Goal: Navigation & Orientation: Find specific page/section

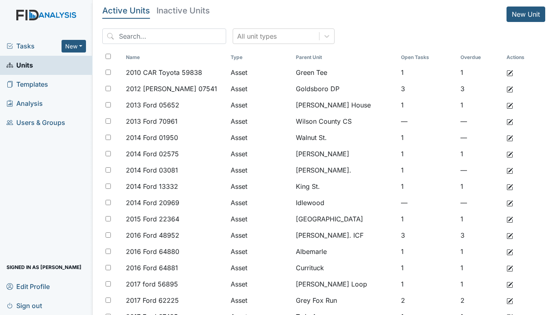
click at [20, 43] on span "Tasks" at bounding box center [34, 46] width 55 height 10
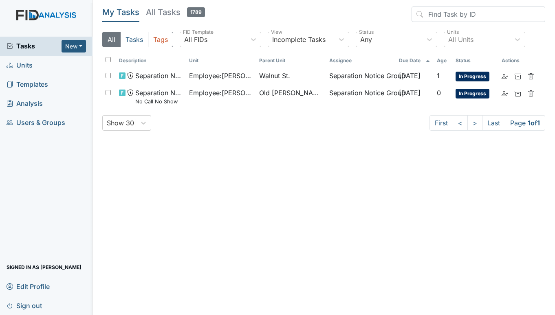
click at [29, 65] on span "Units" at bounding box center [20, 65] width 26 height 13
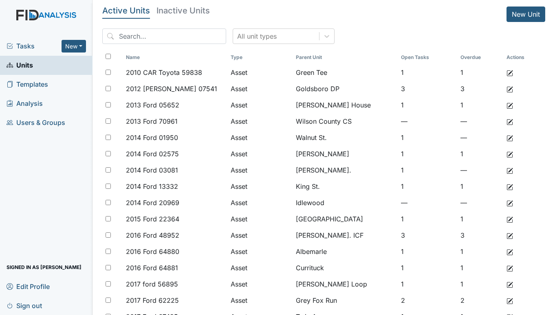
click at [22, 44] on span "Tasks" at bounding box center [34, 46] width 55 height 10
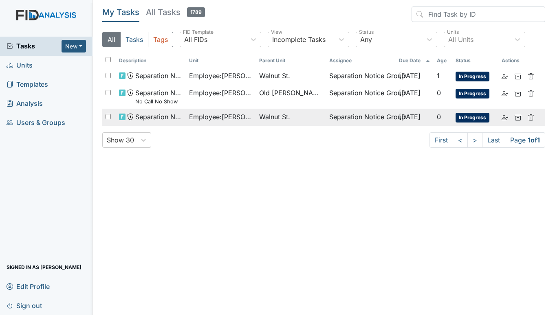
click at [218, 116] on span "Employee : Greenfield, Kyla" at bounding box center [221, 117] width 64 height 10
click at [226, 114] on span "Employee : Greenfield, Kyla" at bounding box center [221, 117] width 64 height 10
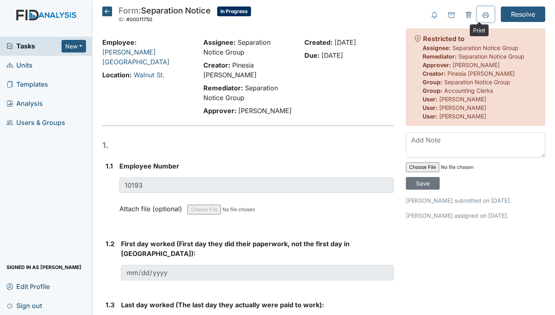
click at [482, 13] on icon at bounding box center [485, 15] width 7 height 7
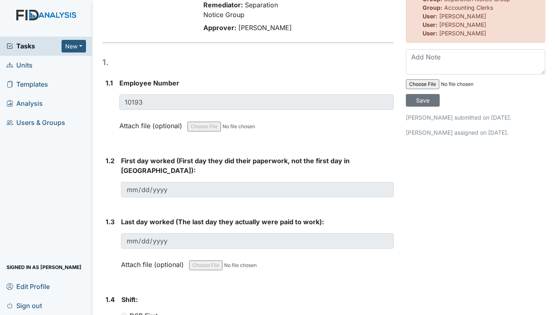
scroll to position [84, 0]
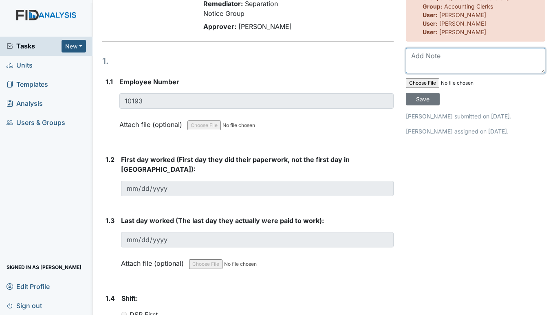
click at [425, 57] on textarea at bounding box center [475, 60] width 139 height 25
type textarea "L"
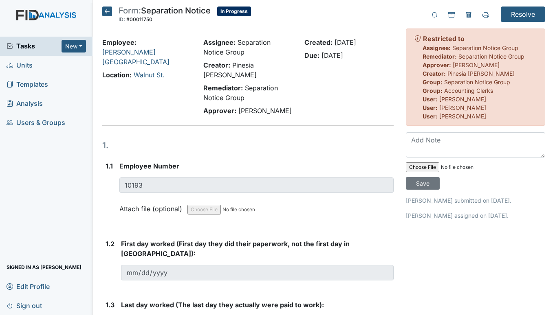
click at [103, 10] on icon at bounding box center [107, 12] width 10 height 10
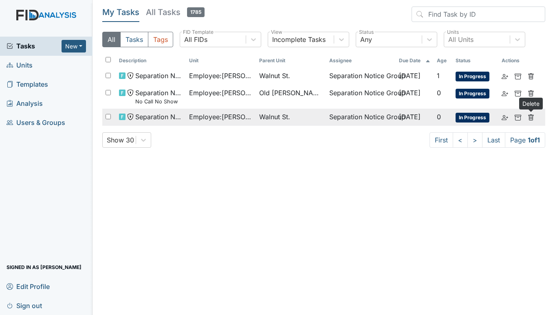
click at [531, 114] on icon at bounding box center [530, 117] width 7 height 7
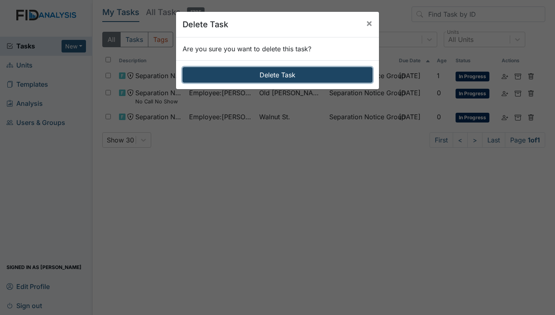
click at [251, 75] on button "Delete Task" at bounding box center [277, 74] width 190 height 15
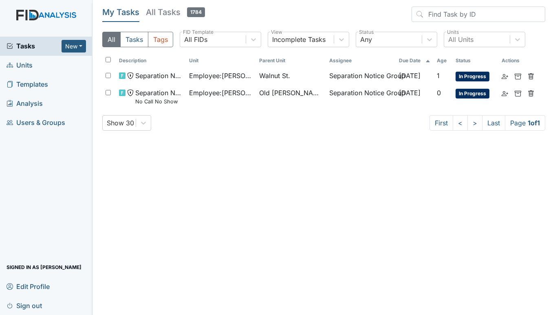
click at [13, 67] on span "Units" at bounding box center [20, 65] width 26 height 13
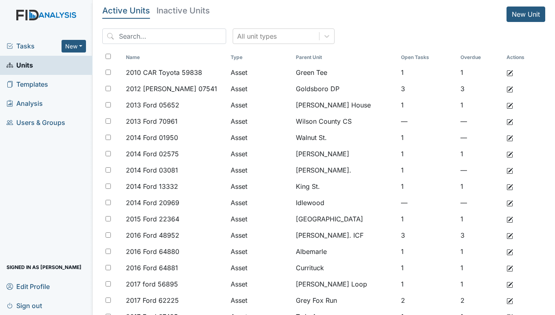
click at [21, 44] on span "Tasks" at bounding box center [34, 46] width 55 height 10
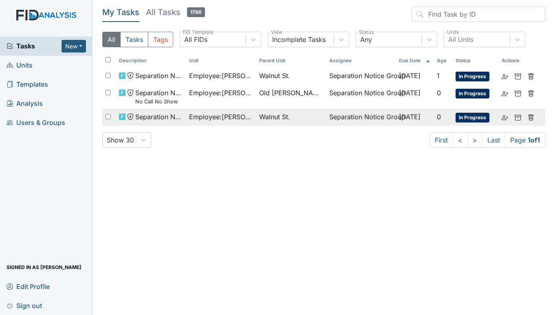
click at [279, 115] on span "Walnut St." at bounding box center [274, 117] width 31 height 10
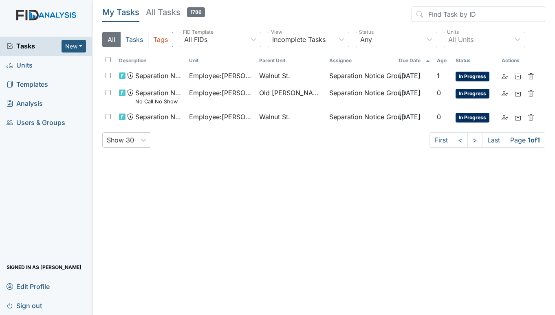
click at [29, 63] on span "Units" at bounding box center [20, 65] width 26 height 13
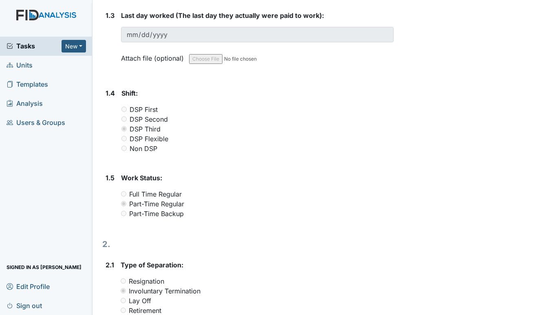
scroll to position [284, 0]
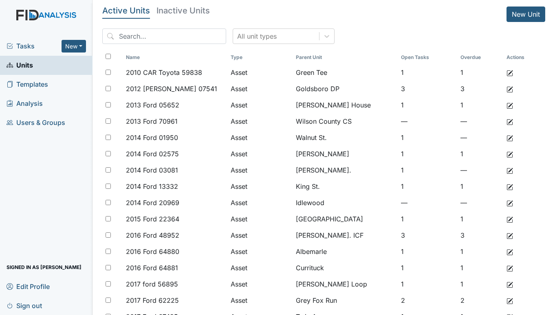
click at [33, 42] on span "Tasks" at bounding box center [34, 46] width 55 height 10
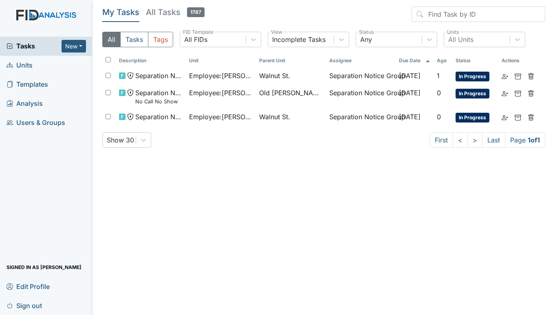
click at [28, 66] on span "Units" at bounding box center [20, 65] width 26 height 13
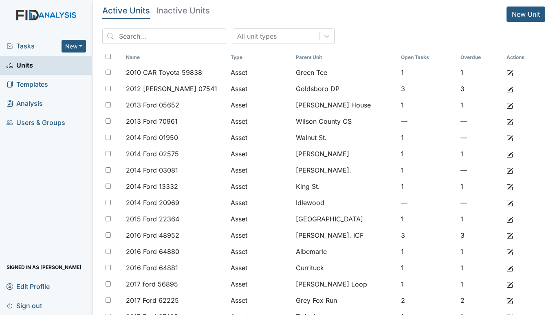
click at [21, 48] on span "Tasks" at bounding box center [34, 46] width 55 height 10
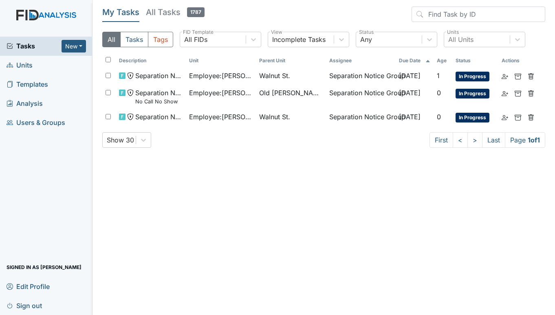
click at [21, 63] on span "Units" at bounding box center [20, 65] width 26 height 13
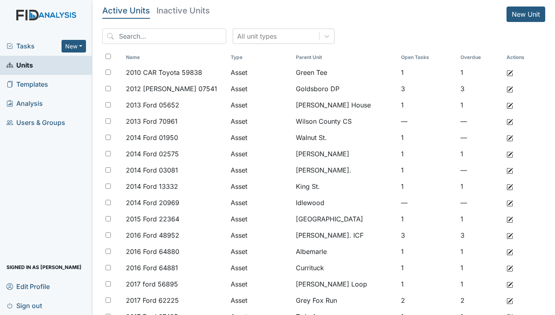
click at [35, 42] on span "Tasks" at bounding box center [34, 46] width 55 height 10
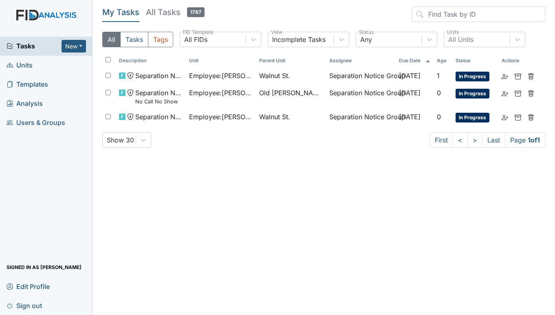
click at [21, 66] on span "Units" at bounding box center [20, 65] width 26 height 13
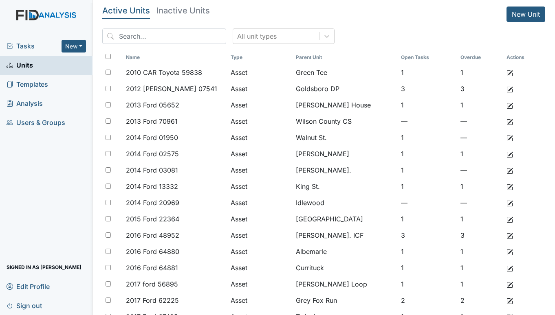
scroll to position [276, 0]
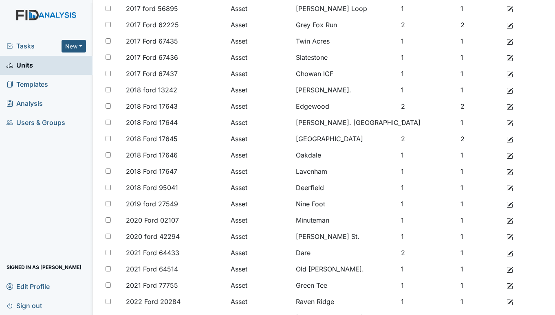
click at [26, 46] on span "Tasks" at bounding box center [34, 46] width 55 height 10
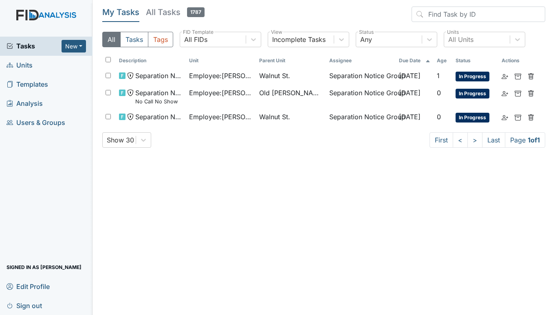
click at [22, 63] on span "Units" at bounding box center [20, 65] width 26 height 13
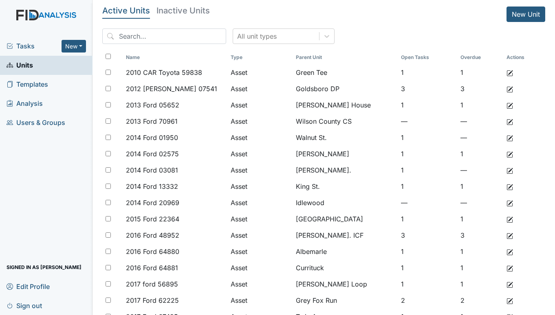
click at [32, 43] on span "Tasks" at bounding box center [34, 46] width 55 height 10
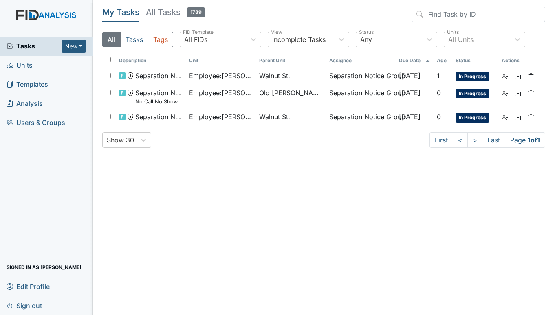
click at [26, 63] on span "Units" at bounding box center [20, 65] width 26 height 13
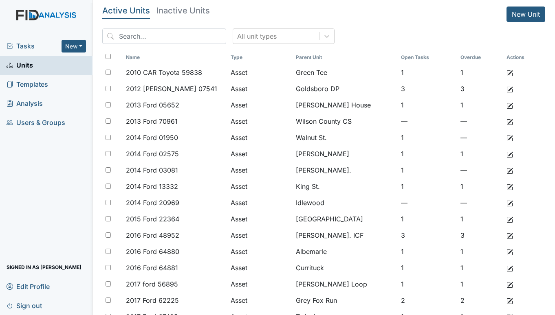
click at [8, 191] on div "Tasks New Form Inspection Document Bundle Units Templates Analysis Users & Grou…" at bounding box center [46, 176] width 92 height 279
click at [24, 48] on span "Tasks" at bounding box center [34, 46] width 55 height 10
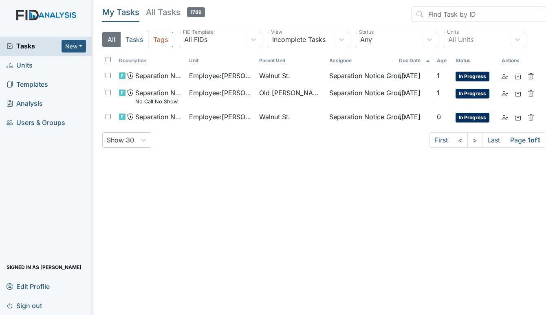
click at [25, 64] on span "Units" at bounding box center [20, 65] width 26 height 13
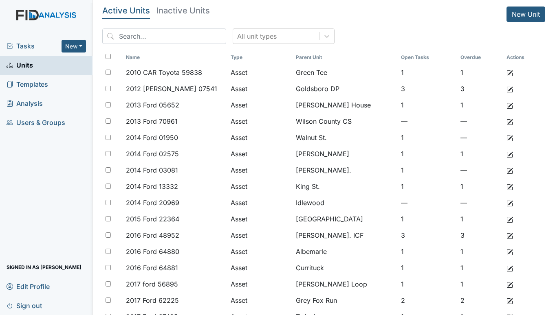
click at [33, 64] on span "Units" at bounding box center [20, 65] width 26 height 13
click at [22, 42] on span "Tasks" at bounding box center [34, 46] width 55 height 10
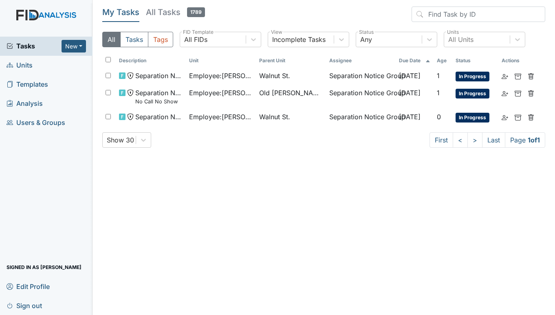
click at [29, 64] on span "Units" at bounding box center [20, 65] width 26 height 13
click at [21, 64] on span "Units" at bounding box center [20, 65] width 26 height 13
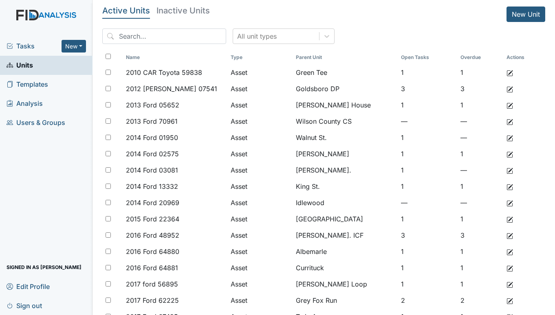
click at [22, 46] on span "Tasks" at bounding box center [34, 46] width 55 height 10
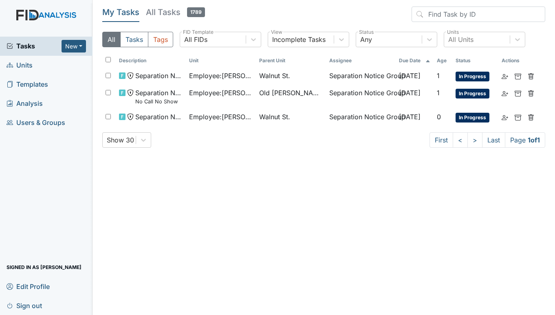
click at [20, 57] on link "Units" at bounding box center [46, 65] width 92 height 19
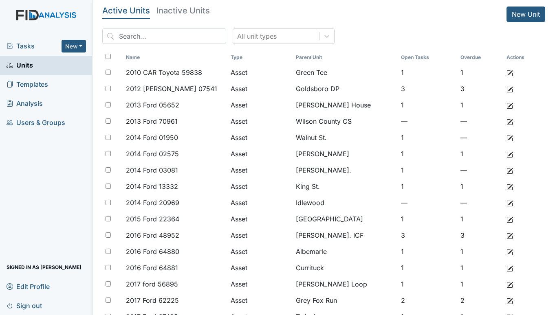
click at [33, 48] on span "Tasks" at bounding box center [34, 46] width 55 height 10
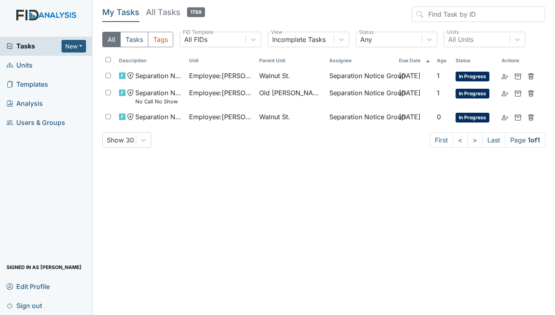
click at [24, 48] on span "Tasks" at bounding box center [34, 46] width 55 height 10
click at [24, 65] on span "Units" at bounding box center [20, 65] width 26 height 13
